Goal: Task Accomplishment & Management: Use online tool/utility

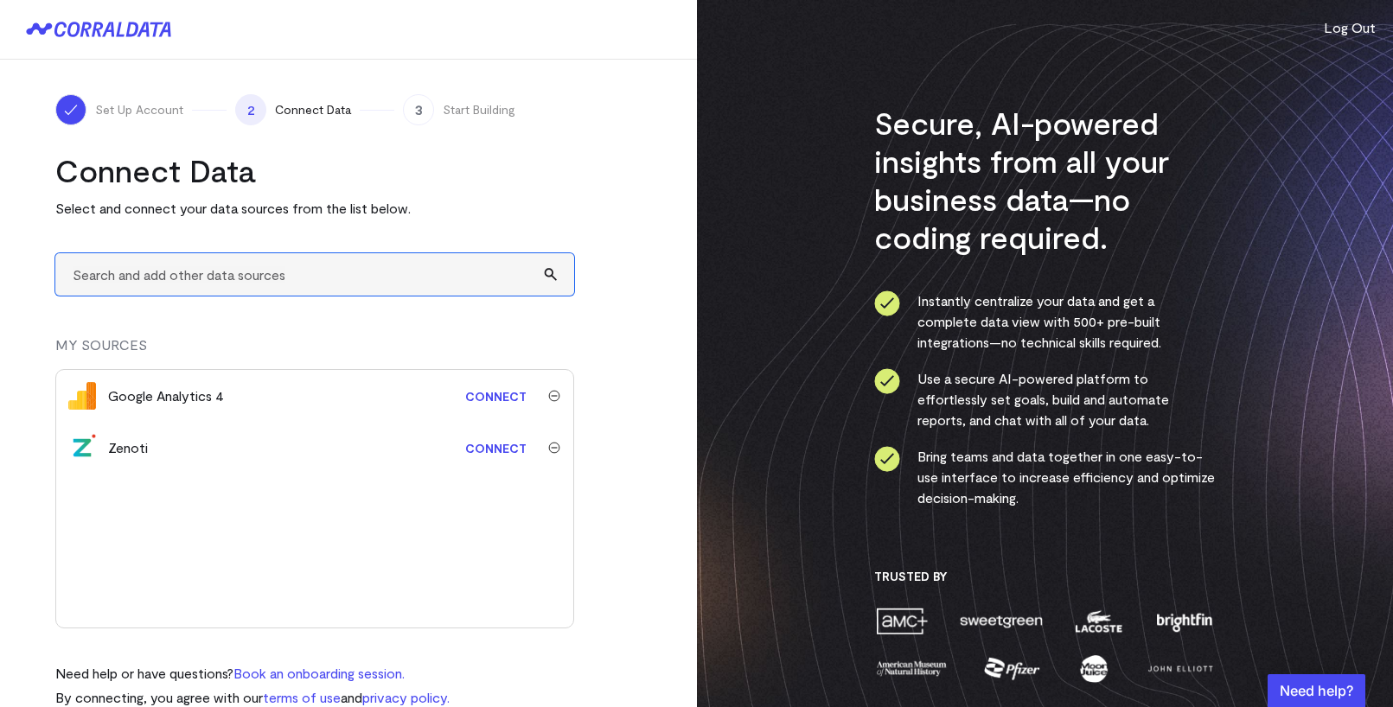
click at [208, 286] on input "text" at bounding box center [314, 274] width 519 height 42
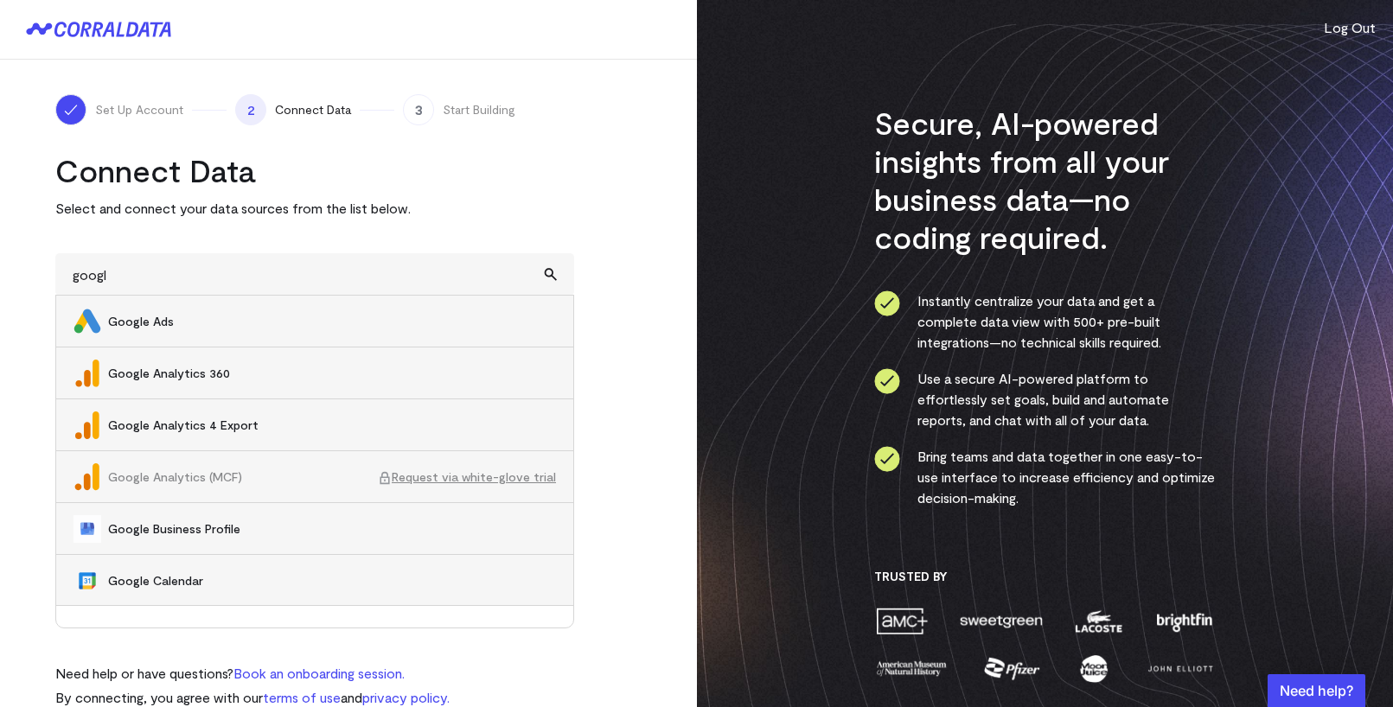
click at [246, 314] on span "Google Ads" at bounding box center [332, 321] width 448 height 17
type input "Google Ads"
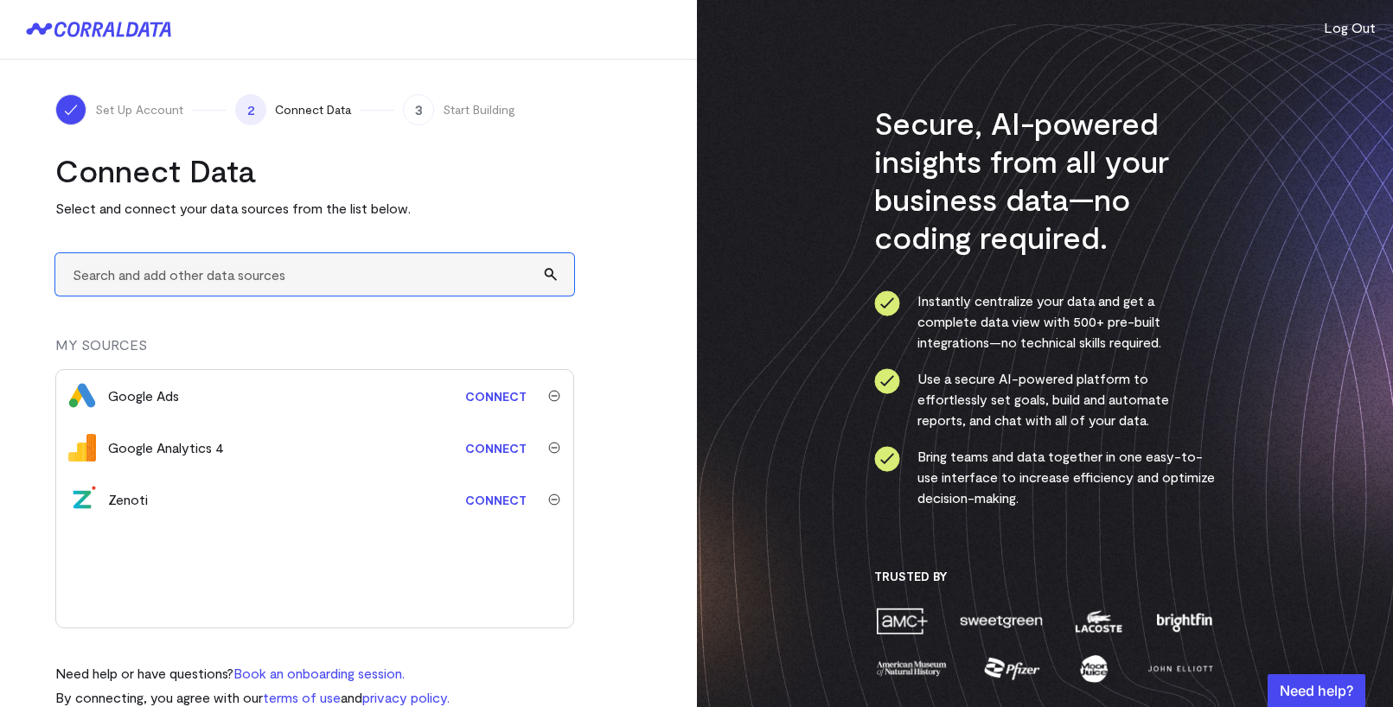
click at [193, 283] on input "text" at bounding box center [314, 274] width 519 height 42
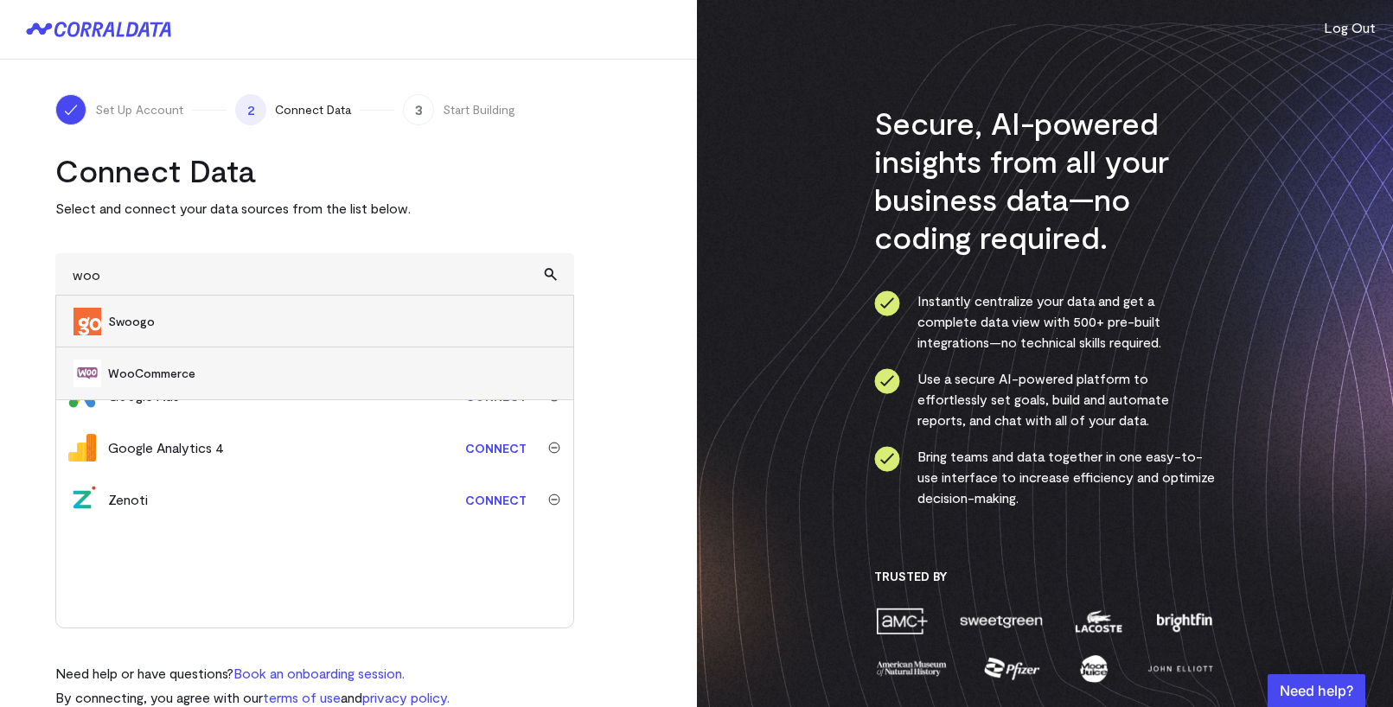
click at [210, 360] on li "WooCommerce" at bounding box center [314, 374] width 517 height 52
type input "WooCommerce"
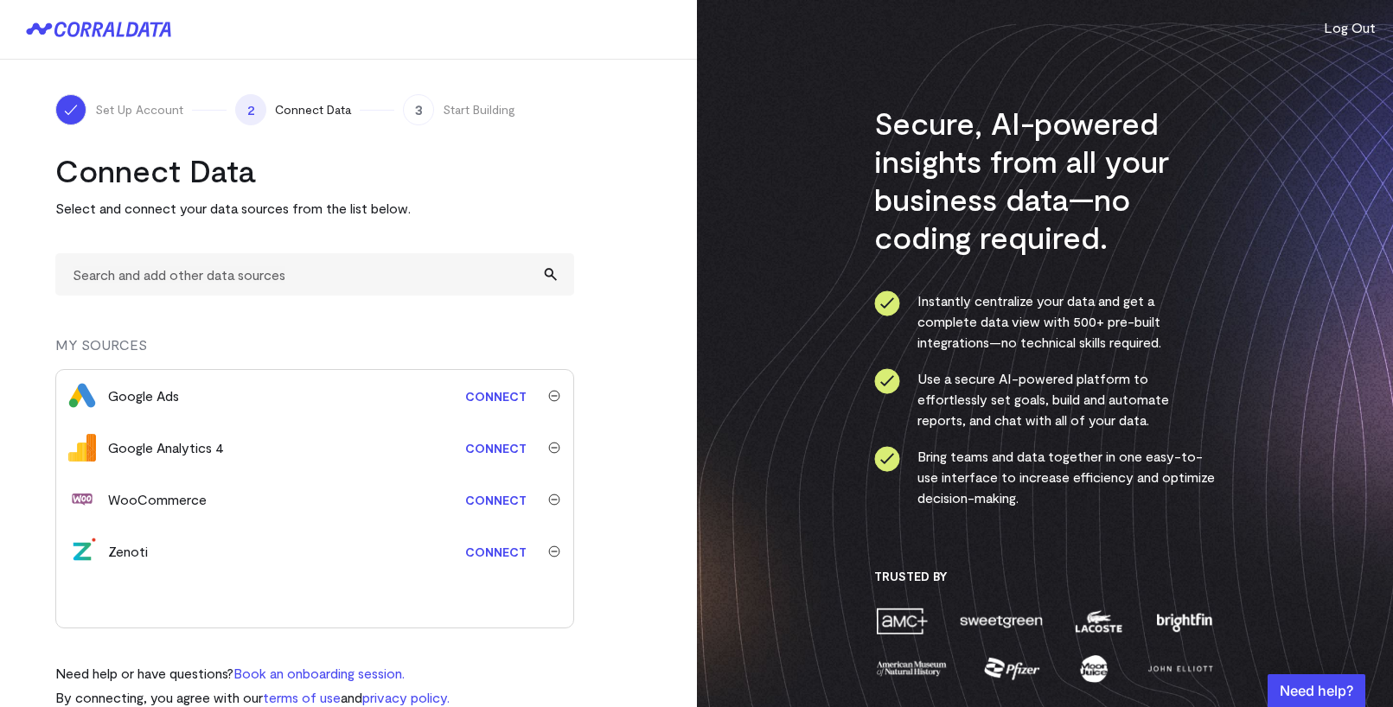
click at [1351, 30] on button "Log Out" at bounding box center [1350, 27] width 52 height 21
